Goal: Check status: Check status

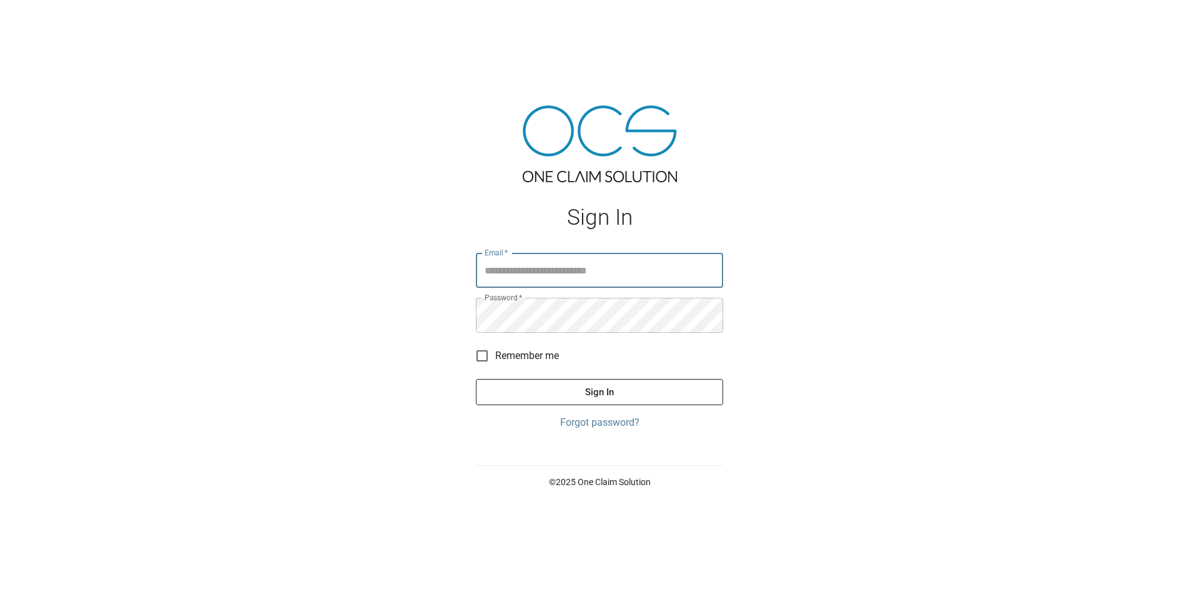
click at [528, 266] on input "Email   *" at bounding box center [599, 270] width 247 height 35
type input "**********"
click at [605, 382] on button "Sign In" at bounding box center [599, 392] width 247 height 26
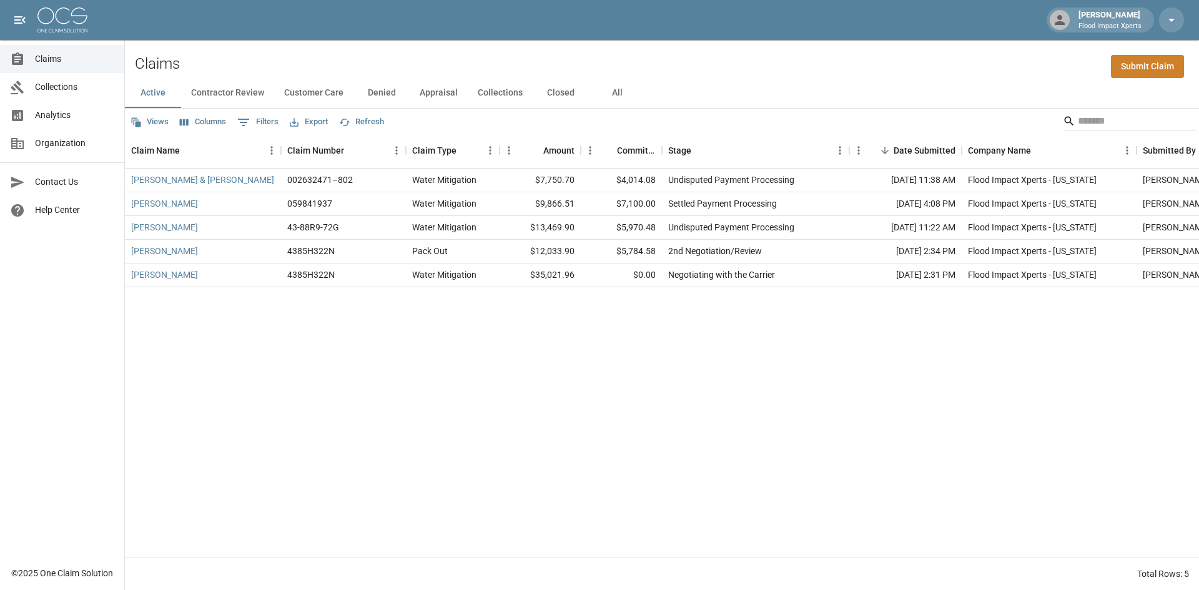
click at [250, 370] on div "[PERSON_NAME] & [PERSON_NAME] 002632471–802 Water Mitigation $7,750.70 $4,014.0…" at bounding box center [709, 363] width 1168 height 389
click at [606, 99] on button "All" at bounding box center [617, 93] width 56 height 30
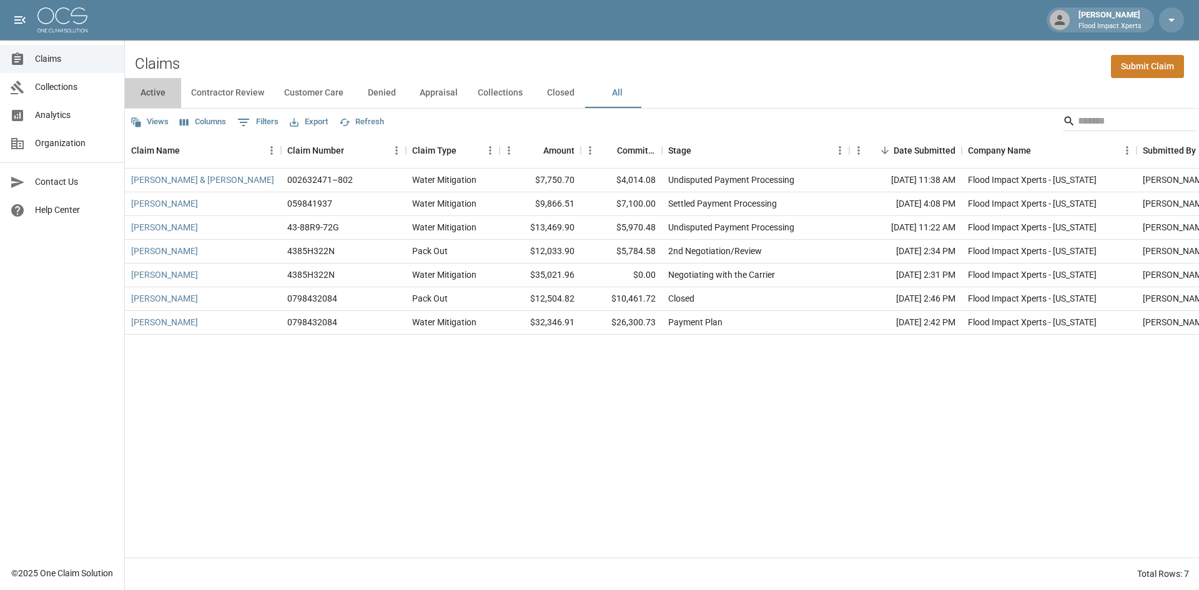
click at [162, 96] on button "Active" at bounding box center [153, 93] width 56 height 30
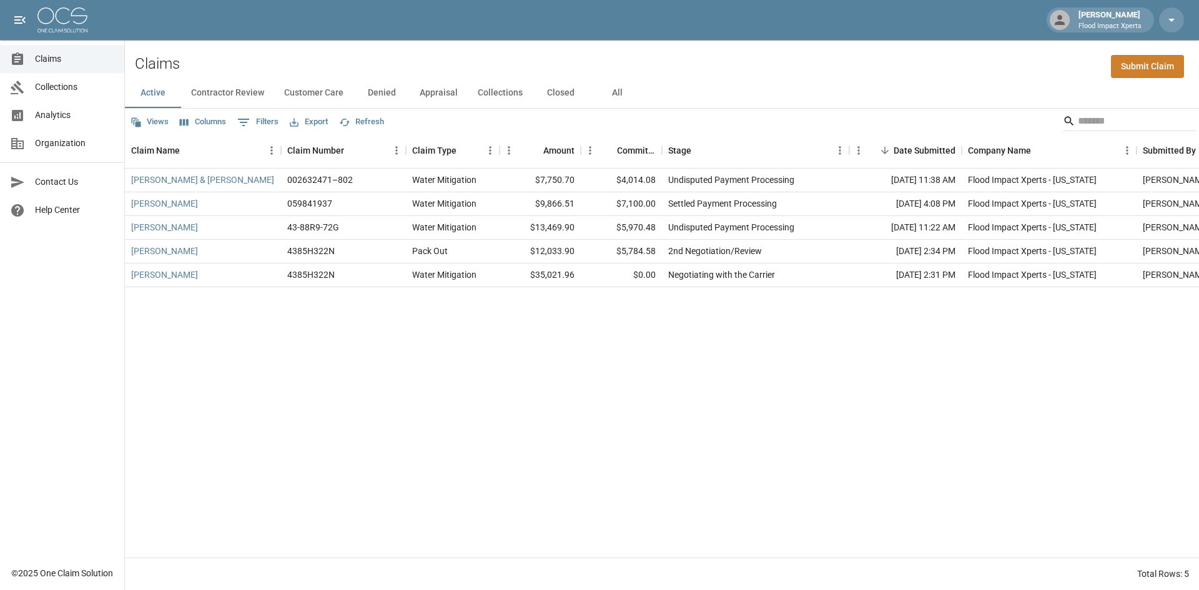
click at [450, 97] on button "Appraisal" at bounding box center [439, 93] width 58 height 30
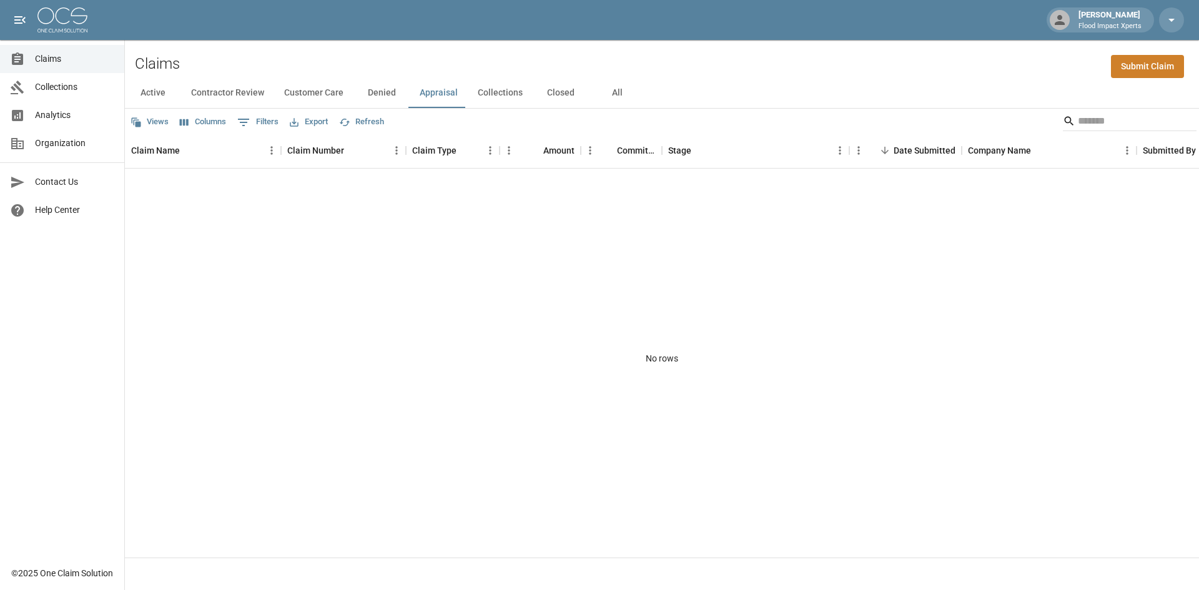
click at [488, 101] on button "Collections" at bounding box center [500, 93] width 65 height 30
click at [439, 104] on button "Appraisal" at bounding box center [439, 93] width 58 height 30
click at [146, 99] on button "Active" at bounding box center [153, 93] width 56 height 30
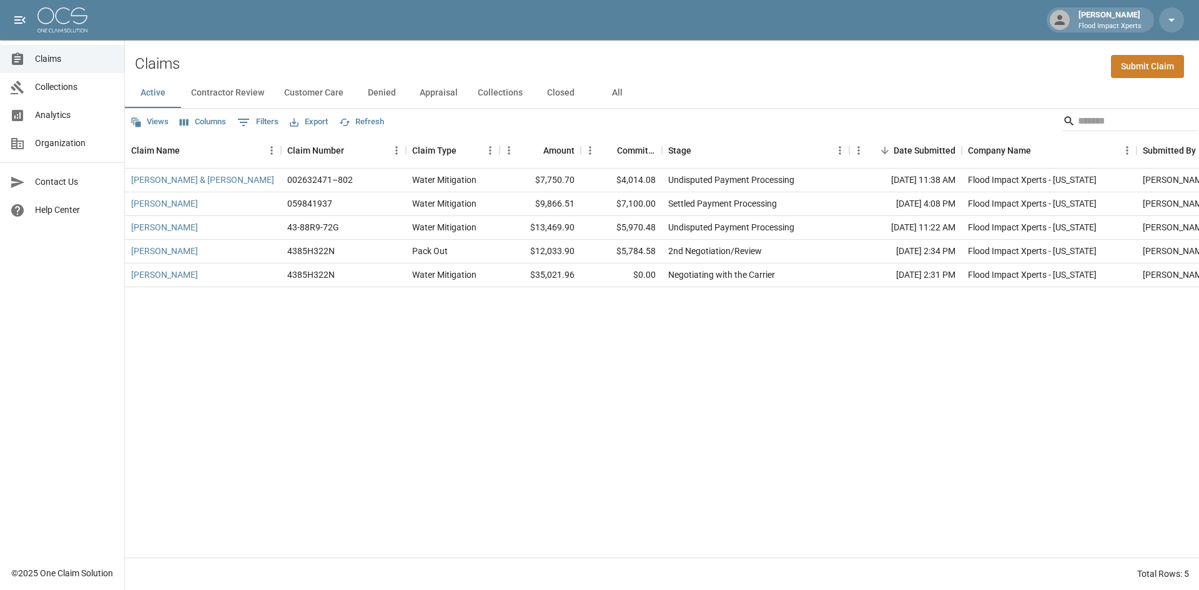
click at [440, 97] on button "Appraisal" at bounding box center [439, 93] width 58 height 30
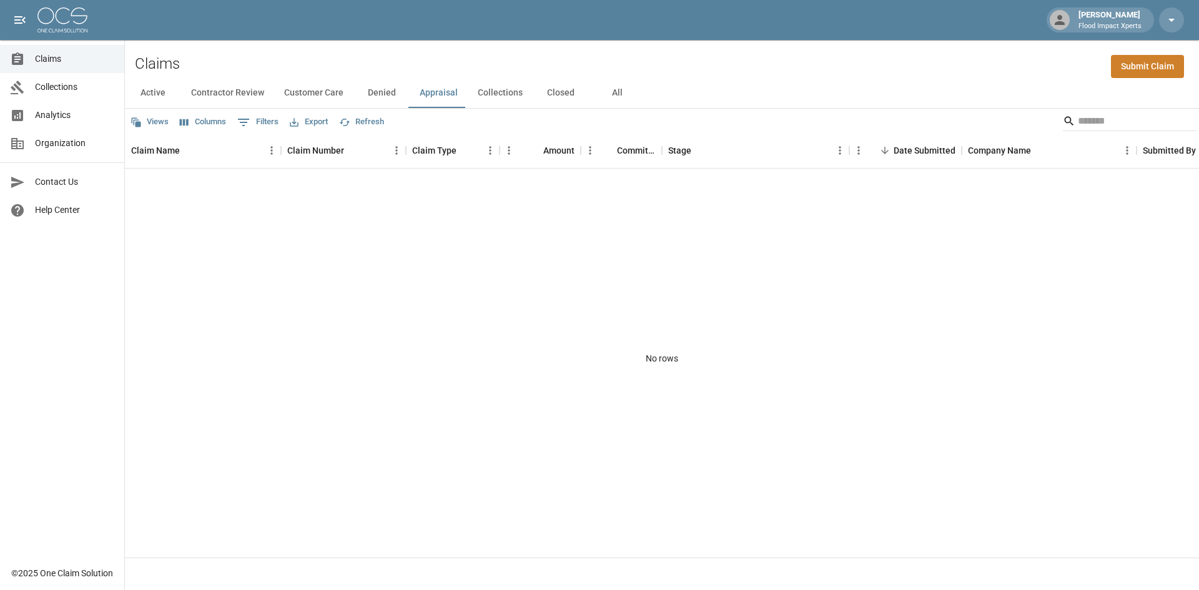
click at [500, 89] on button "Collections" at bounding box center [500, 93] width 65 height 30
click at [154, 92] on button "Active" at bounding box center [153, 93] width 56 height 30
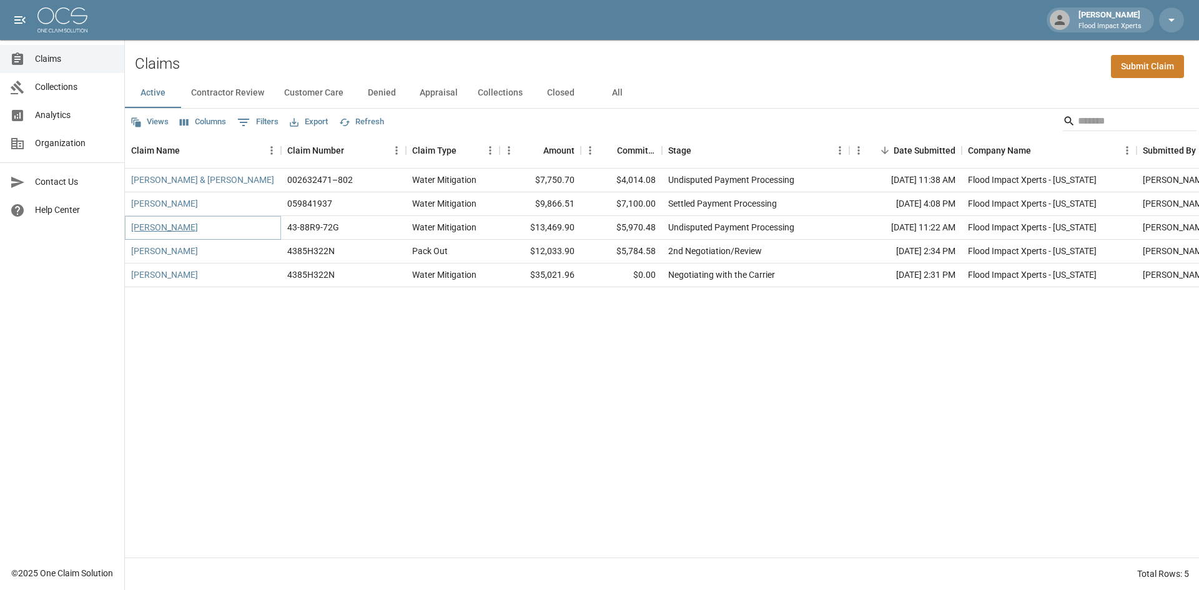
click at [179, 228] on link "[PERSON_NAME]" at bounding box center [164, 227] width 67 height 12
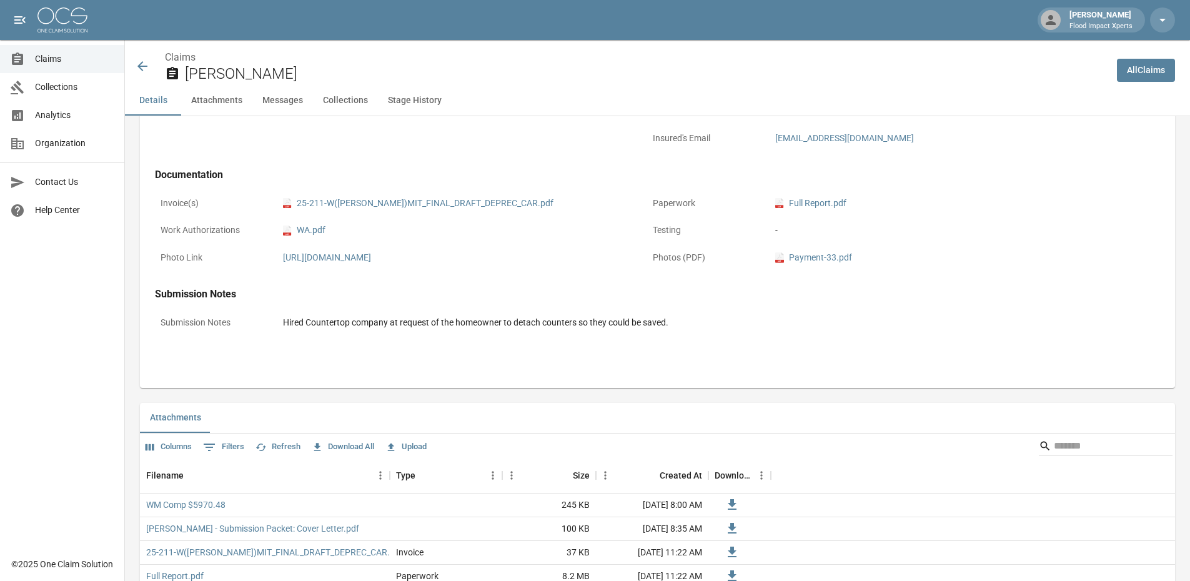
scroll to position [507, 0]
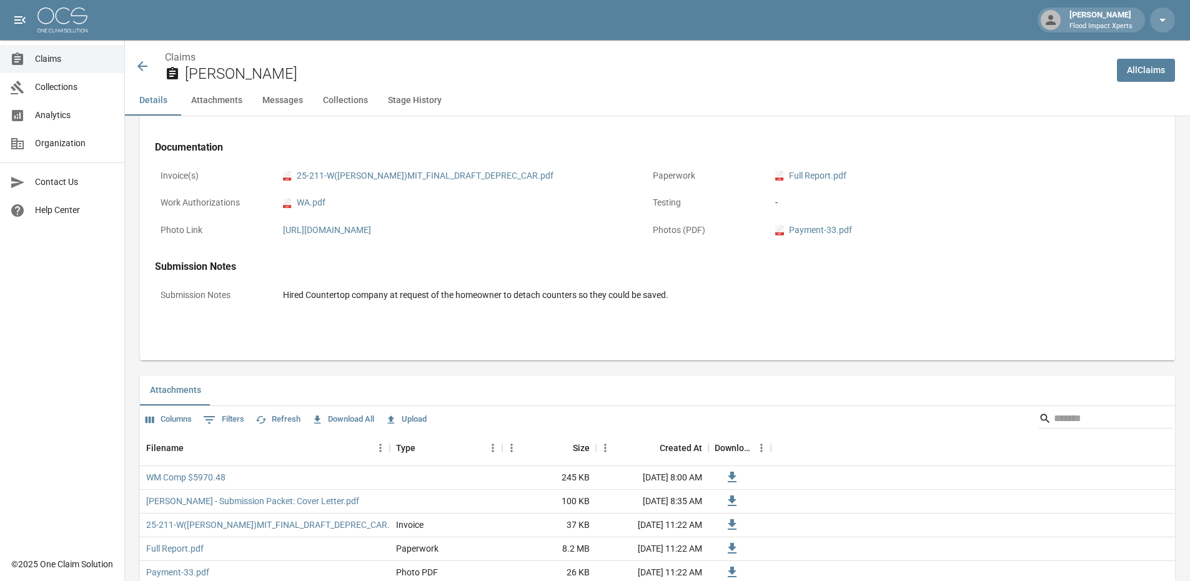
click at [146, 65] on icon at bounding box center [142, 66] width 15 height 15
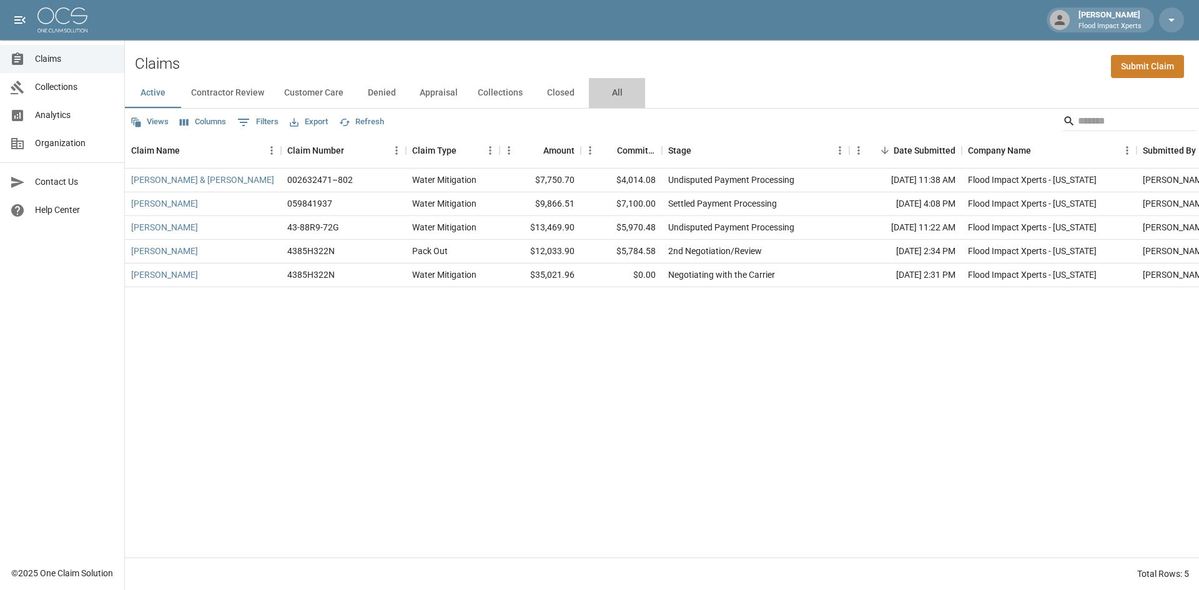
click at [622, 89] on button "All" at bounding box center [617, 93] width 56 height 30
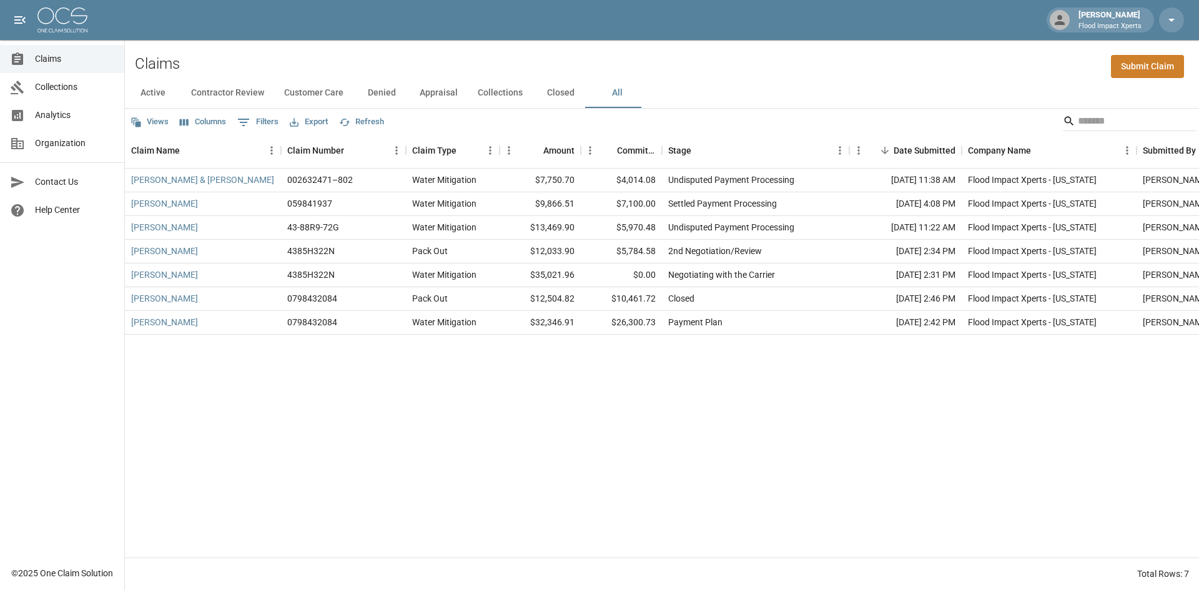
click at [428, 89] on button "Appraisal" at bounding box center [439, 93] width 58 height 30
